Goal: Task Accomplishment & Management: Use online tool/utility

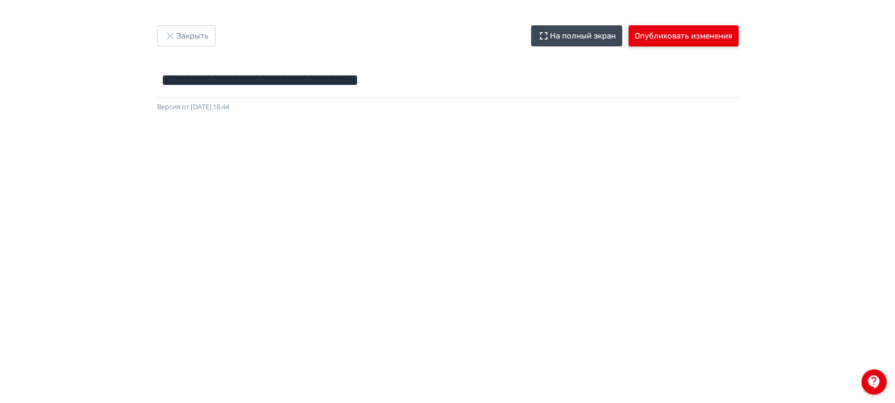
click at [671, 33] on button "Опубликовать изменения" at bounding box center [684, 35] width 110 height 21
click at [696, 43] on button "Опубликовать изменения" at bounding box center [684, 35] width 110 height 21
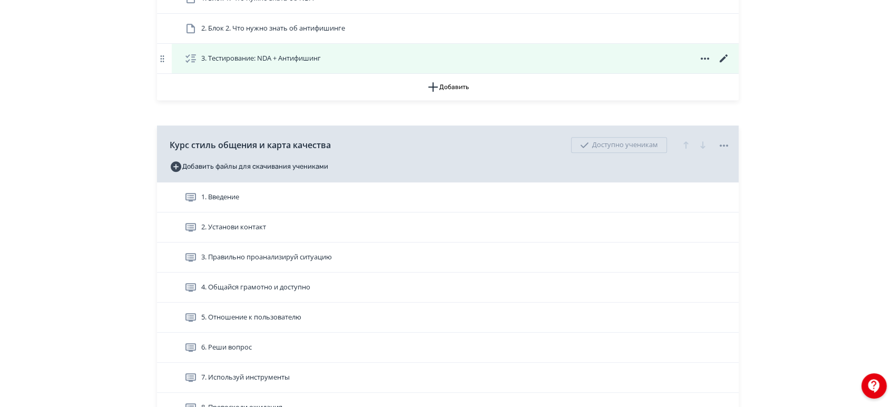
scroll to position [468, 0]
